Goal: Check status

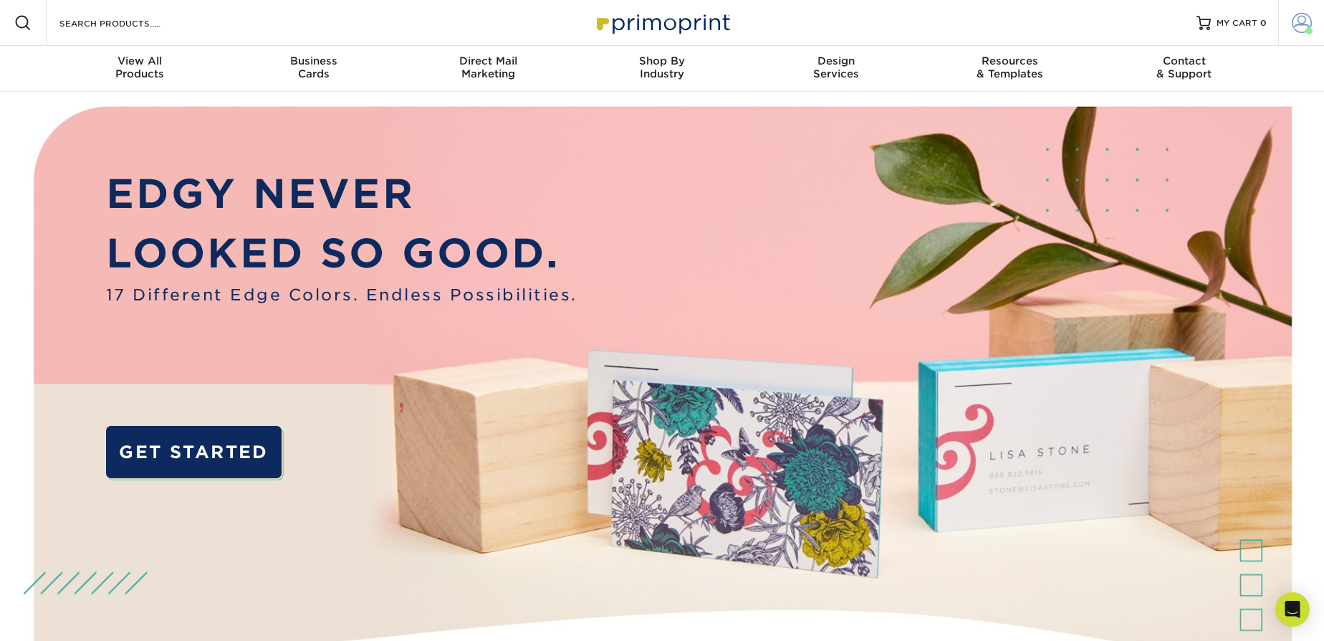
click at [1294, 23] on span at bounding box center [1302, 23] width 20 height 20
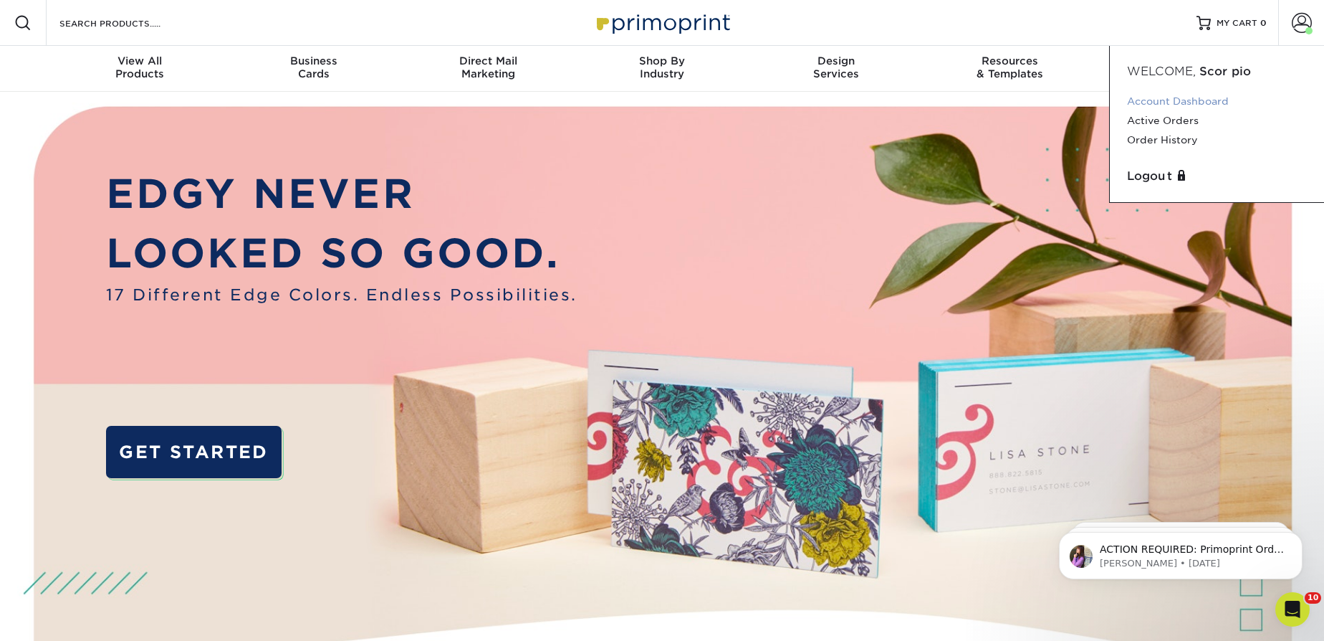
click at [1177, 97] on link "Account Dashboard" at bounding box center [1217, 101] width 180 height 19
click at [1177, 100] on link "Account Dashboard" at bounding box center [1217, 101] width 180 height 19
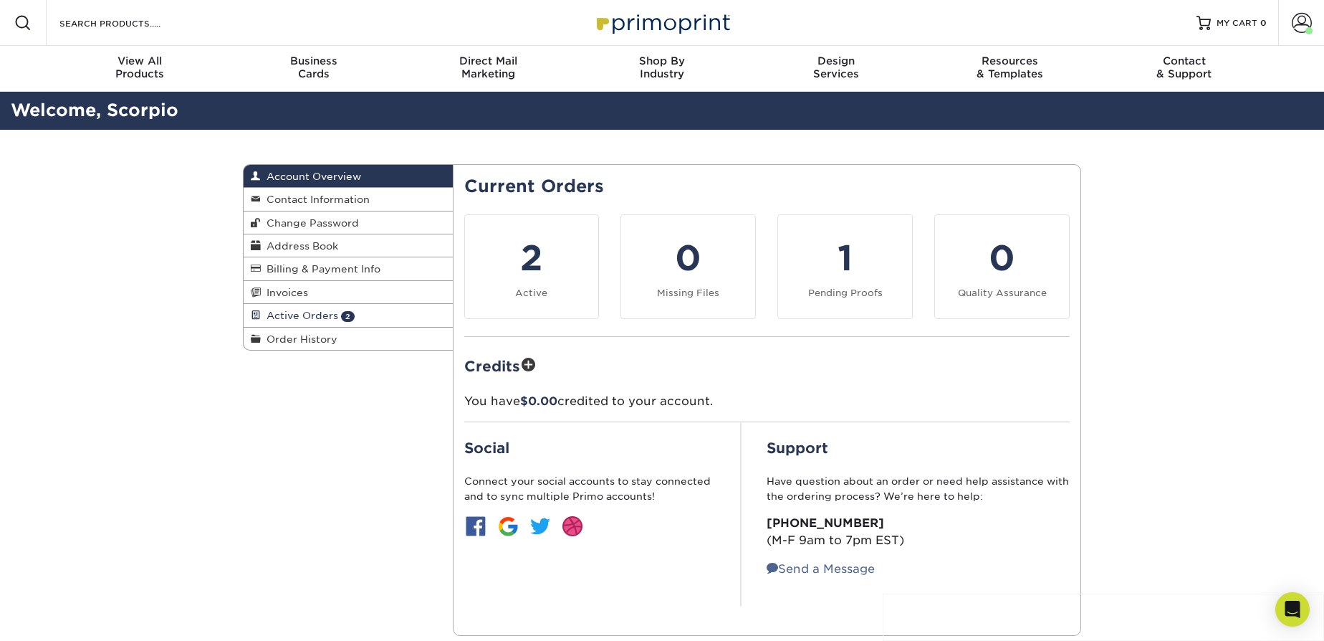
drag, startPoint x: 342, startPoint y: 315, endPoint x: 376, endPoint y: 315, distance: 34.4
click at [342, 315] on span "2" at bounding box center [348, 316] width 14 height 11
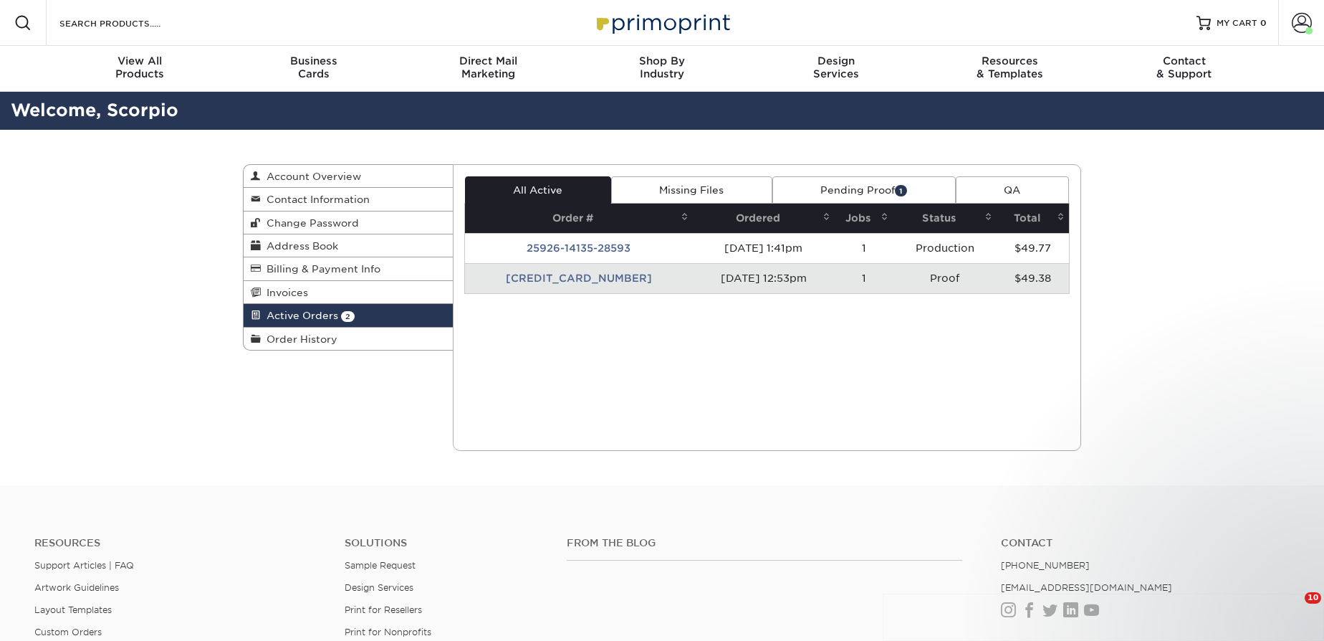
click at [595, 272] on td "[CREDIT_CARD_NUMBER]" at bounding box center [579, 278] width 228 height 30
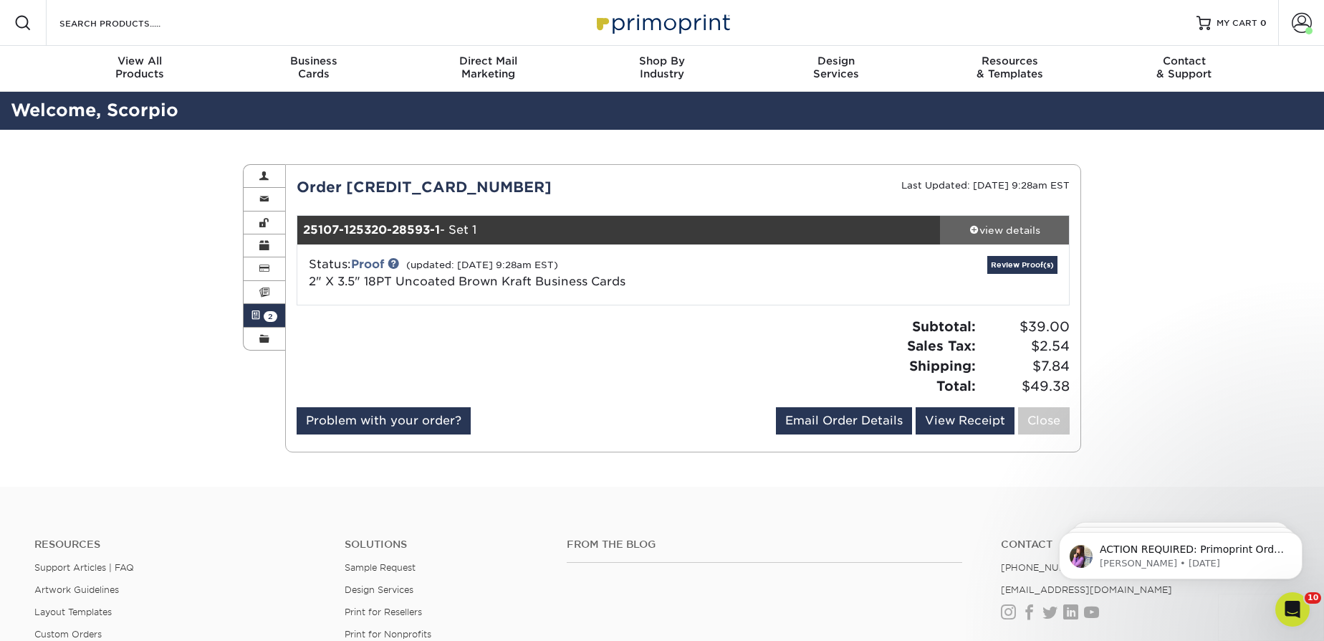
click at [1040, 231] on div "view details" at bounding box center [1004, 230] width 129 height 14
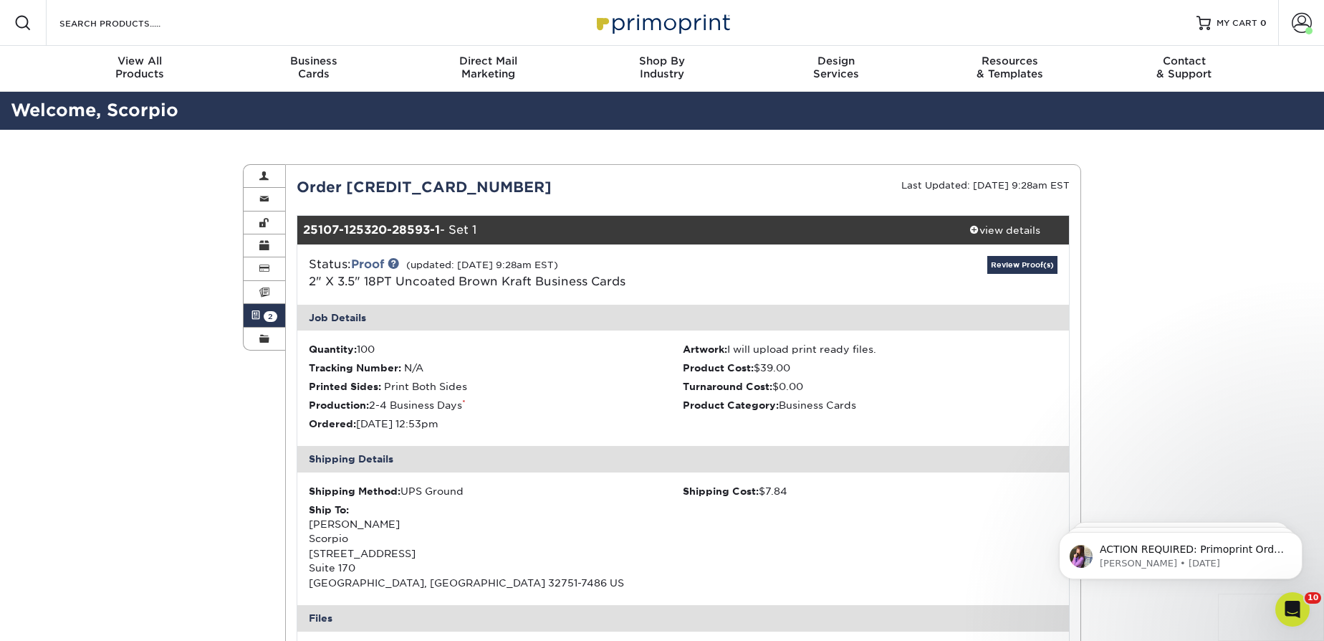
scroll to position [260, 0]
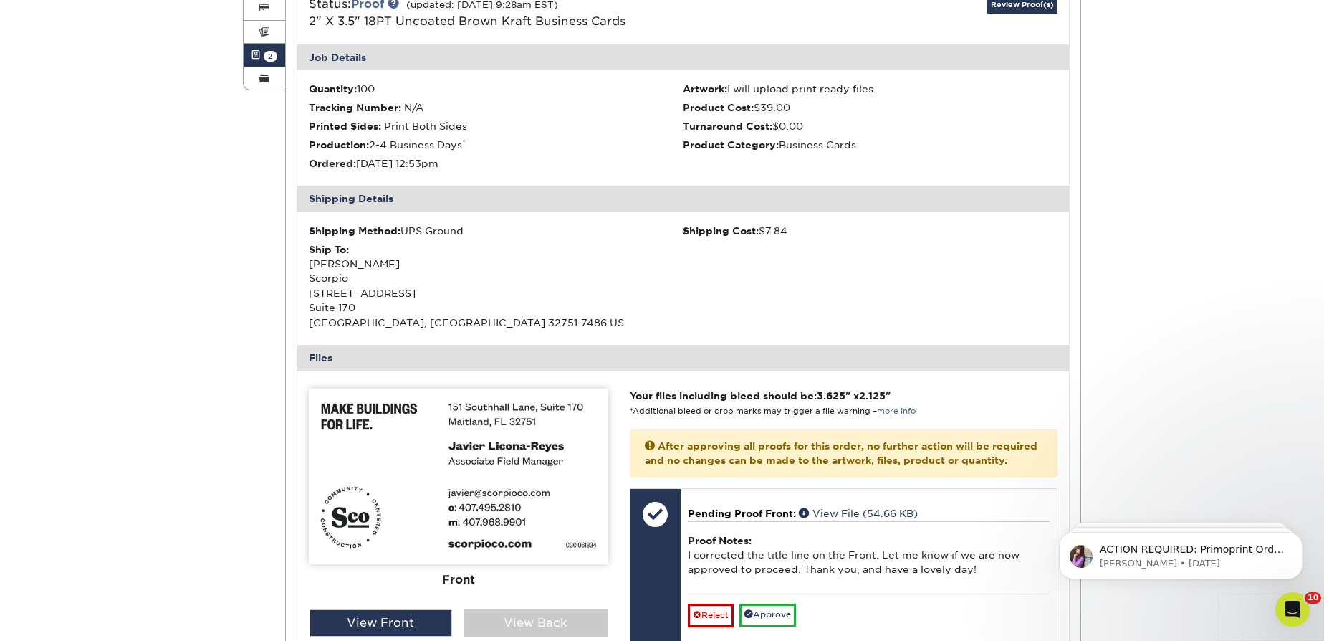
click at [506, 469] on img at bounding box center [459, 476] width 300 height 176
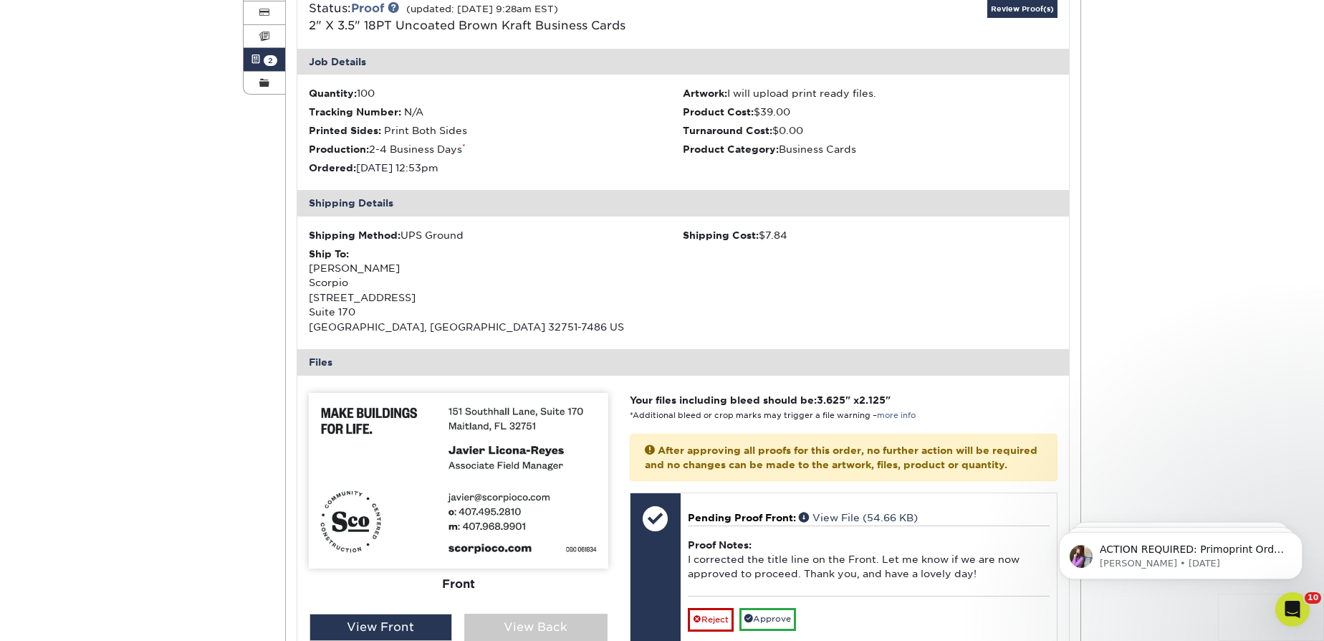
scroll to position [64, 0]
